Goal: Transaction & Acquisition: Purchase product/service

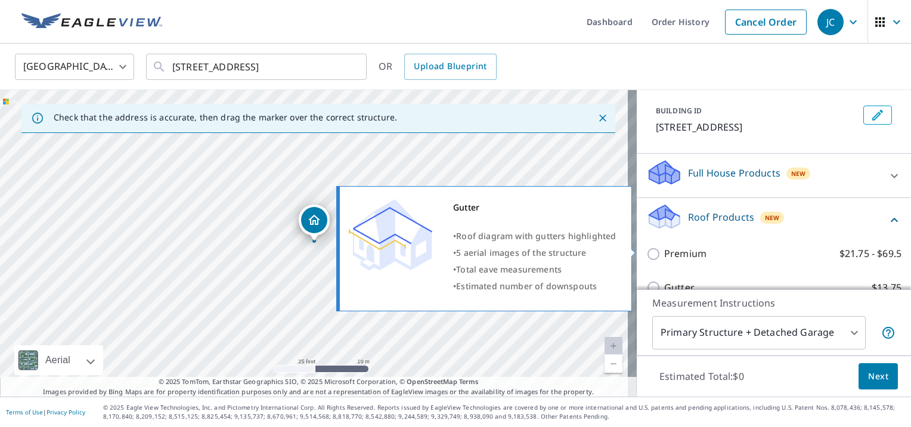
scroll to position [119, 0]
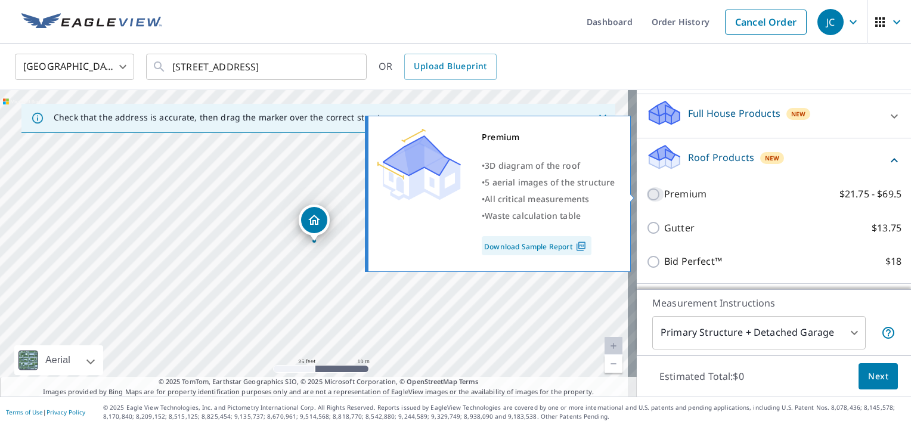
click at [646, 195] on input "Premium $21.75 - $69.5" at bounding box center [655, 194] width 18 height 14
checkbox input "true"
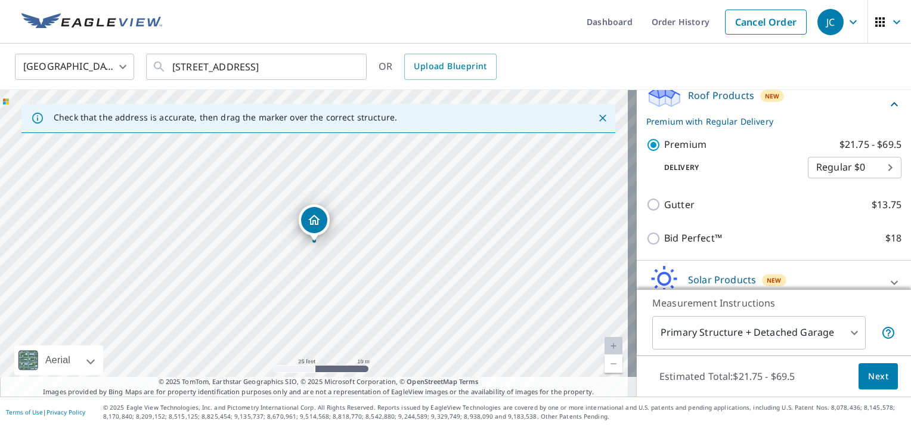
scroll to position [238, 0]
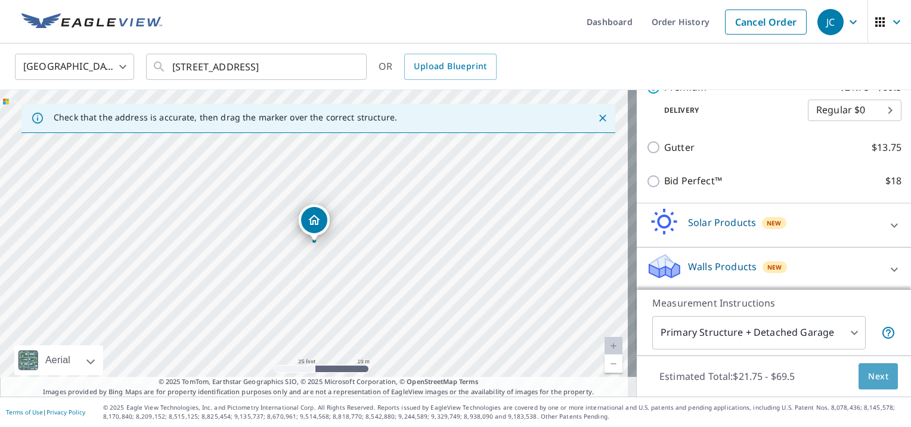
click at [870, 380] on span "Next" at bounding box center [878, 376] width 20 height 15
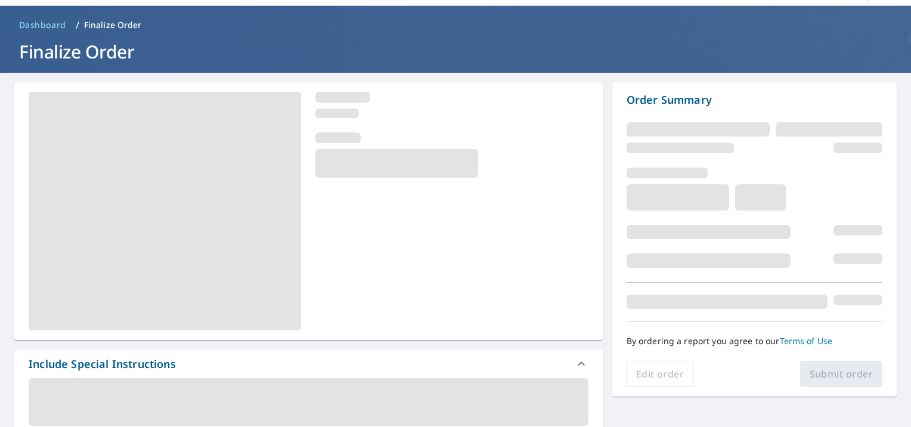
scroll to position [238, 0]
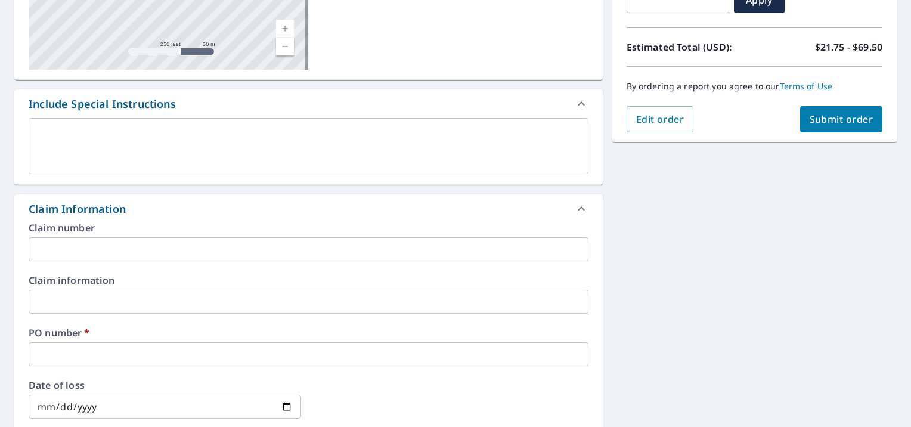
click at [46, 358] on input "text" at bounding box center [309, 354] width 560 height 24
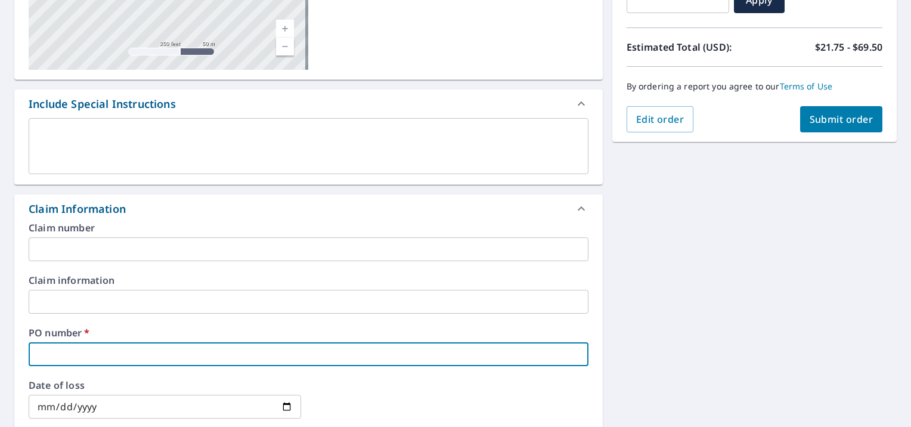
paste input "P000285872"
type input "P000285872"
checkbox input "true"
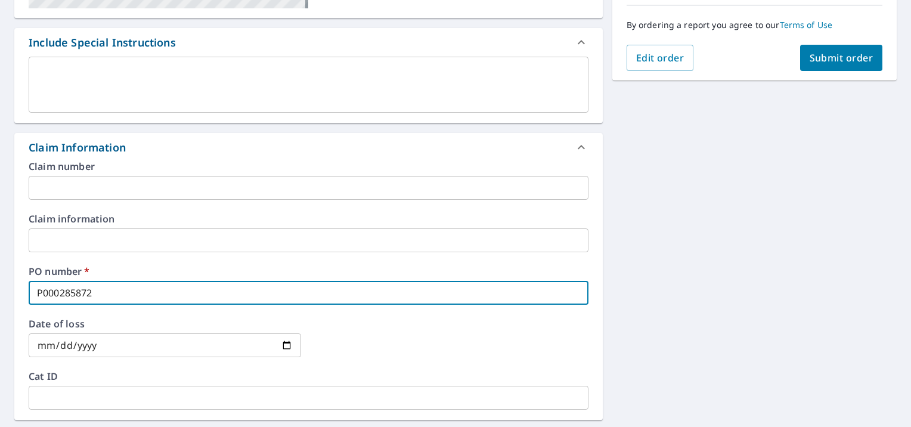
scroll to position [298, 0]
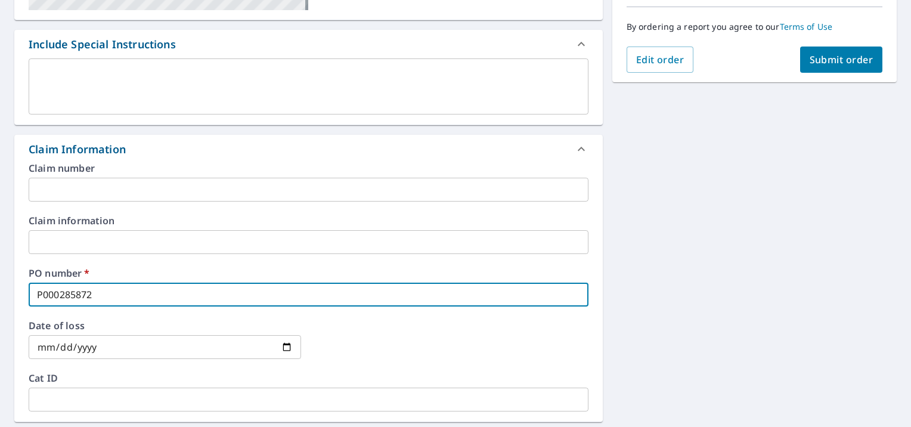
type input "P000285872"
click at [841, 65] on span "Submit order" at bounding box center [841, 59] width 64 height 13
checkbox input "true"
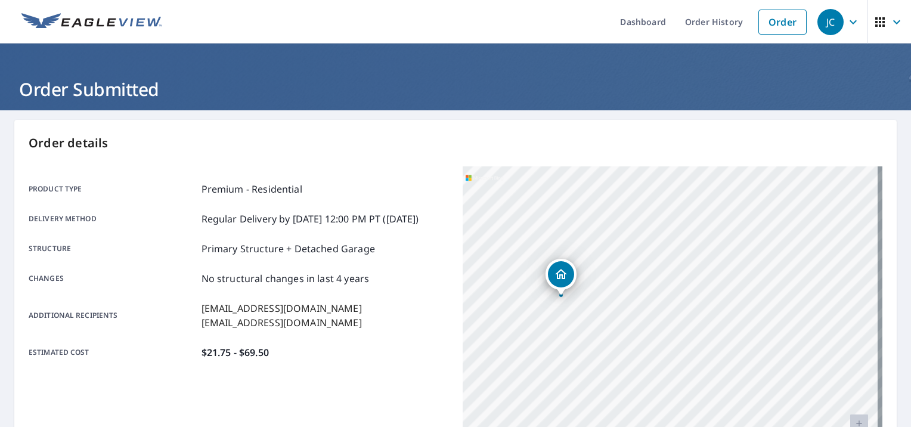
click at [649, 293] on div "[STREET_ADDRESS]" at bounding box center [672, 315] width 420 height 298
click at [644, 293] on div "[STREET_ADDRESS]" at bounding box center [672, 315] width 420 height 298
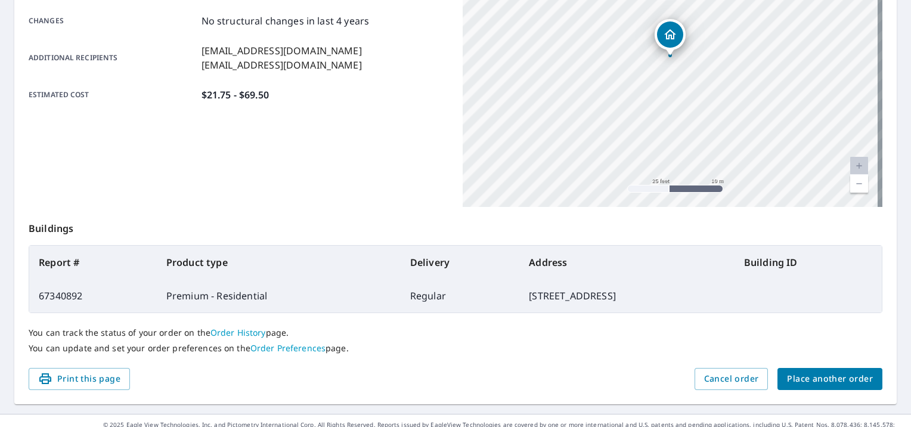
scroll to position [274, 0]
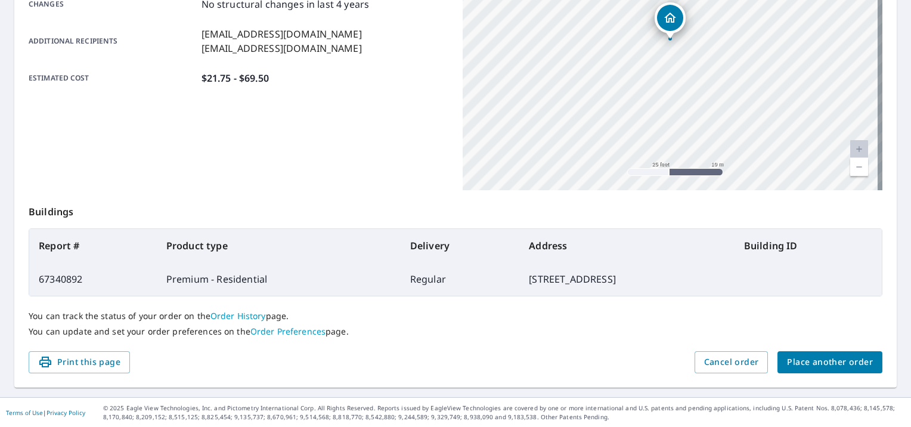
click at [832, 364] on span "Place another order" at bounding box center [830, 362] width 86 height 15
